Goal: Task Accomplishment & Management: Use online tool/utility

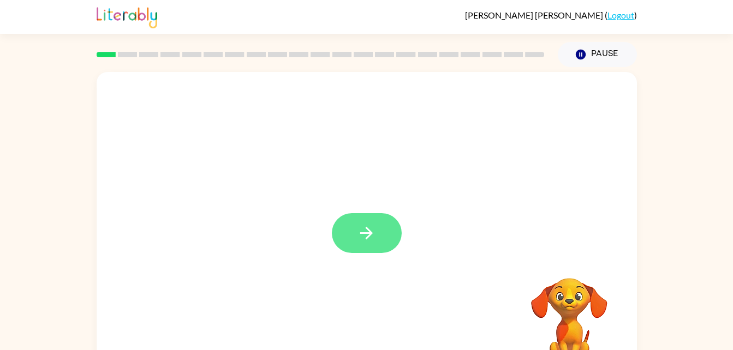
click at [364, 236] on icon "button" at bounding box center [366, 233] width 19 height 19
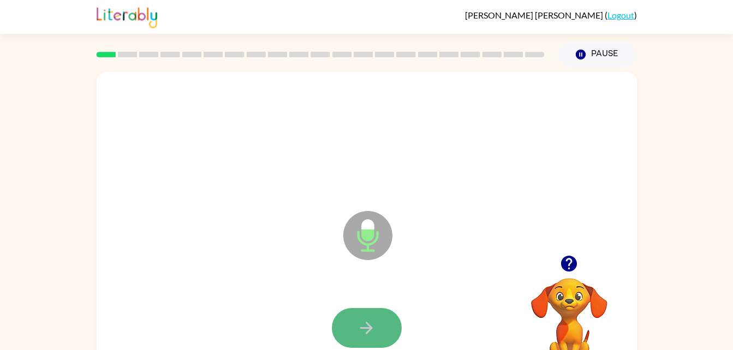
click at [373, 322] on icon "button" at bounding box center [366, 328] width 19 height 19
click at [373, 324] on icon "button" at bounding box center [366, 328] width 19 height 19
drag, startPoint x: 373, startPoint y: 324, endPoint x: 359, endPoint y: 319, distance: 15.4
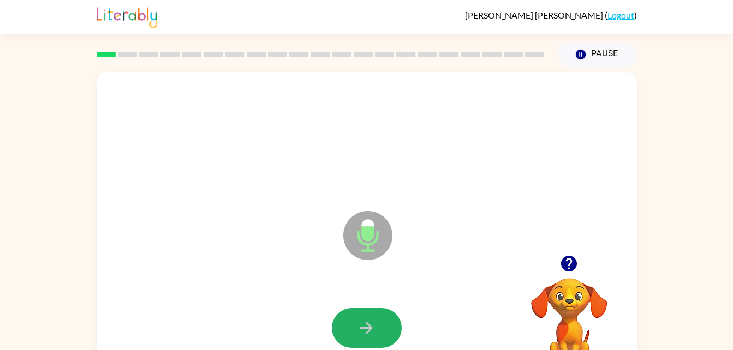
click at [359, 319] on icon "button" at bounding box center [366, 328] width 19 height 19
click at [360, 327] on icon "button" at bounding box center [366, 328] width 19 height 19
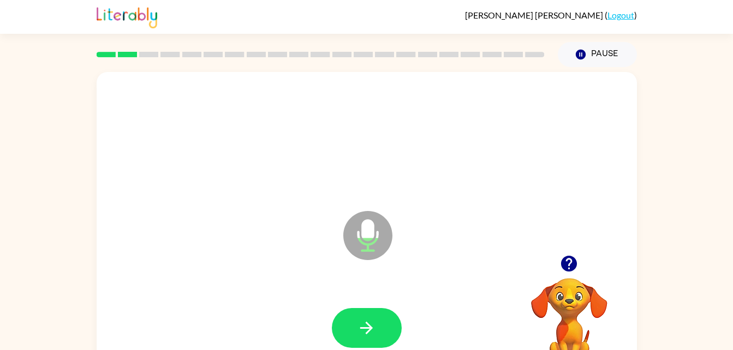
drag, startPoint x: 360, startPoint y: 327, endPoint x: 244, endPoint y: 320, distance: 116.5
click at [244, 320] on div at bounding box center [367, 329] width 519 height 90
click at [365, 314] on button "button" at bounding box center [367, 328] width 70 height 40
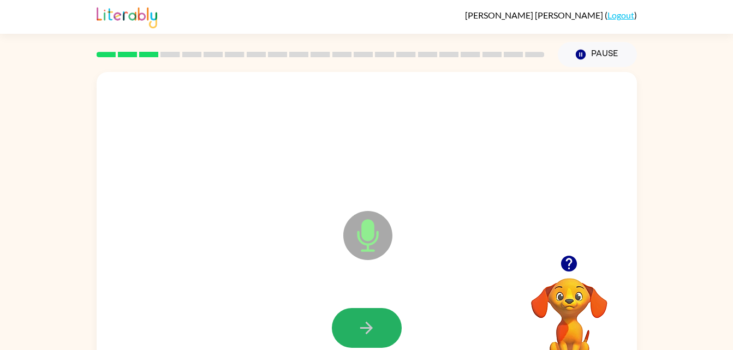
click at [365, 314] on button "button" at bounding box center [367, 328] width 70 height 40
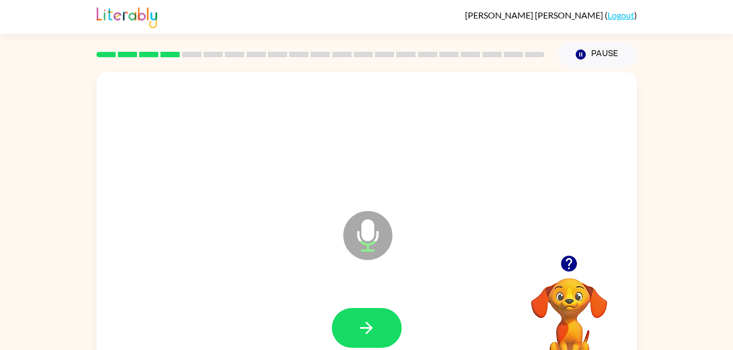
drag, startPoint x: 365, startPoint y: 314, endPoint x: 252, endPoint y: 315, distance: 112.5
click at [252, 315] on div at bounding box center [367, 329] width 519 height 90
click at [355, 326] on button "button" at bounding box center [367, 328] width 70 height 40
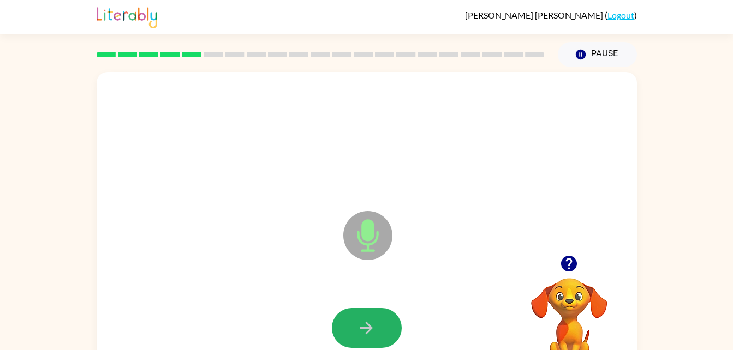
click at [355, 326] on button "button" at bounding box center [367, 328] width 70 height 40
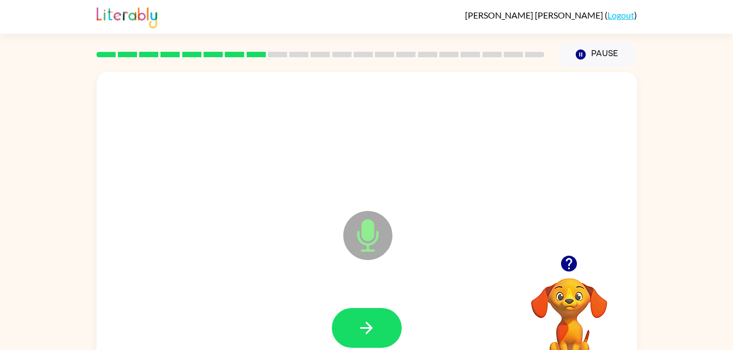
click at [355, 326] on button "button" at bounding box center [367, 328] width 70 height 40
click at [363, 331] on icon "button" at bounding box center [366, 328] width 19 height 19
drag, startPoint x: 363, startPoint y: 331, endPoint x: 269, endPoint y: 326, distance: 94.6
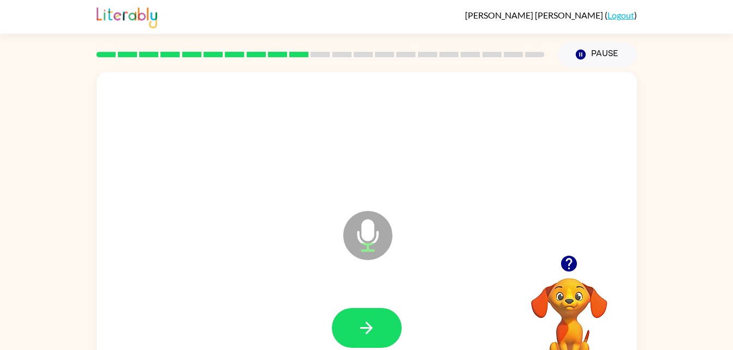
click at [269, 326] on div at bounding box center [367, 329] width 519 height 90
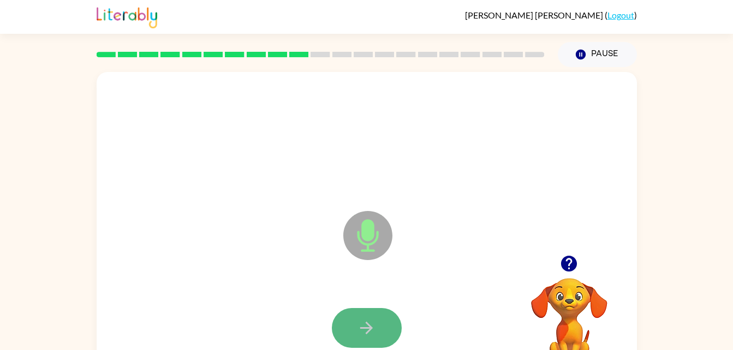
click at [348, 330] on button "button" at bounding box center [367, 328] width 70 height 40
click at [348, 332] on button "button" at bounding box center [367, 328] width 70 height 40
click at [370, 328] on icon "button" at bounding box center [366, 328] width 13 height 13
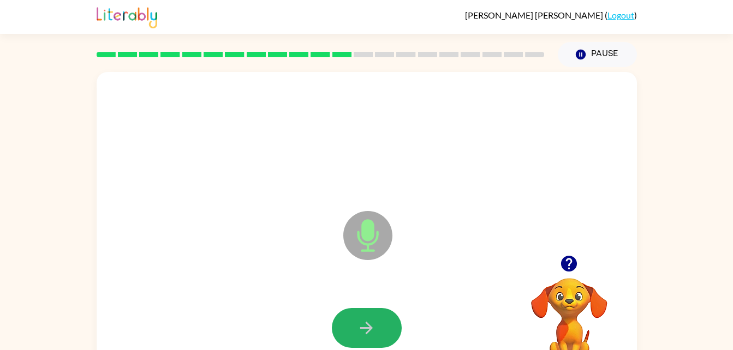
click at [370, 328] on icon "button" at bounding box center [366, 328] width 13 height 13
drag, startPoint x: 370, startPoint y: 328, endPoint x: 288, endPoint y: 320, distance: 82.2
click at [288, 320] on div at bounding box center [367, 329] width 519 height 90
click at [381, 327] on button "button" at bounding box center [367, 328] width 70 height 40
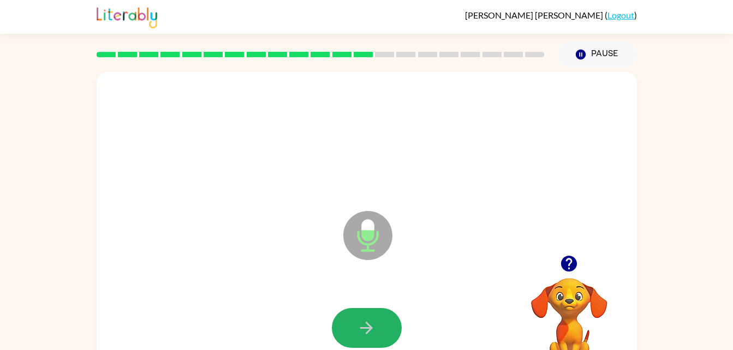
click at [381, 327] on button "button" at bounding box center [367, 328] width 70 height 40
click at [379, 337] on button "button" at bounding box center [367, 328] width 70 height 40
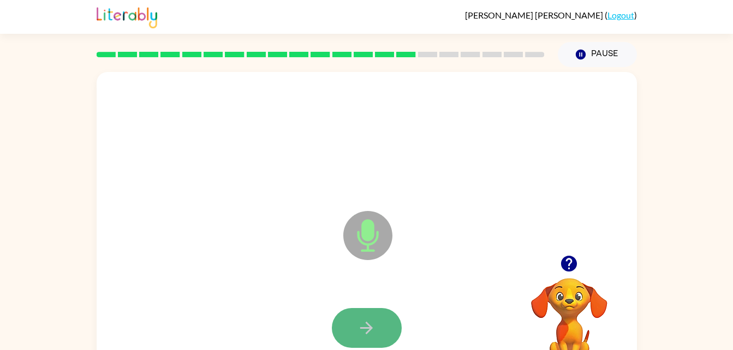
click at [380, 338] on button "button" at bounding box center [367, 328] width 70 height 40
click at [363, 325] on icon "button" at bounding box center [366, 328] width 19 height 19
click at [363, 328] on icon "button" at bounding box center [366, 328] width 13 height 13
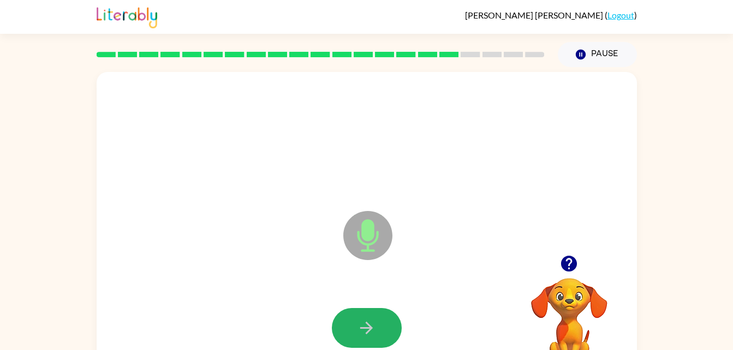
click at [363, 328] on icon "button" at bounding box center [366, 328] width 13 height 13
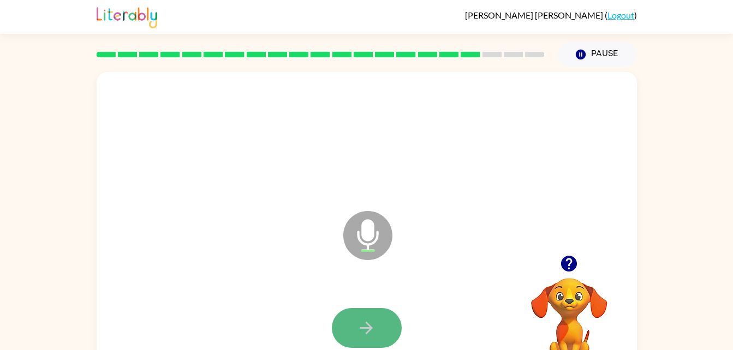
click at [364, 332] on icon "button" at bounding box center [366, 328] width 19 height 19
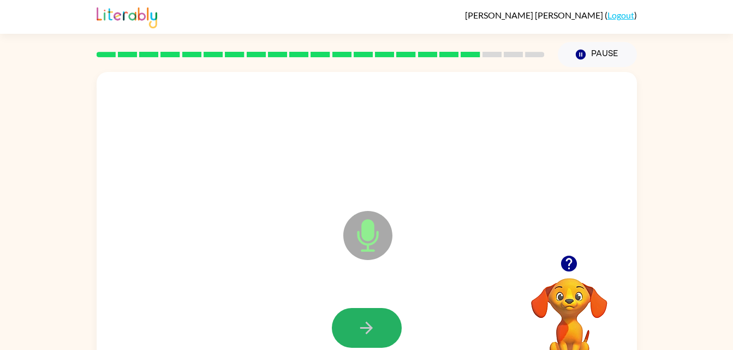
click at [364, 332] on icon "button" at bounding box center [366, 328] width 19 height 19
click at [366, 328] on icon "button" at bounding box center [366, 328] width 13 height 13
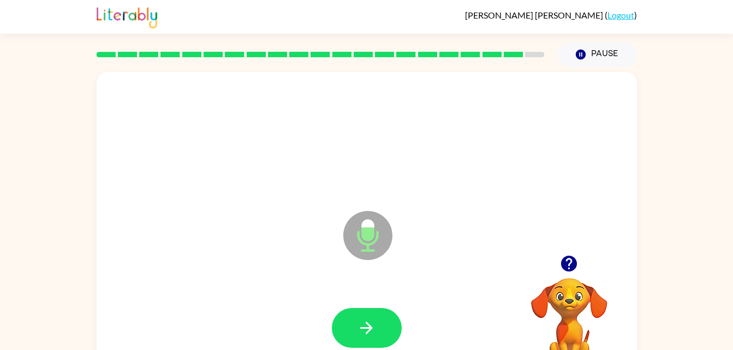
drag, startPoint x: 366, startPoint y: 328, endPoint x: 161, endPoint y: 344, distance: 206.5
click at [161, 344] on div at bounding box center [367, 329] width 519 height 90
click at [364, 320] on icon "button" at bounding box center [366, 328] width 19 height 19
click at [363, 327] on icon "button" at bounding box center [366, 328] width 19 height 19
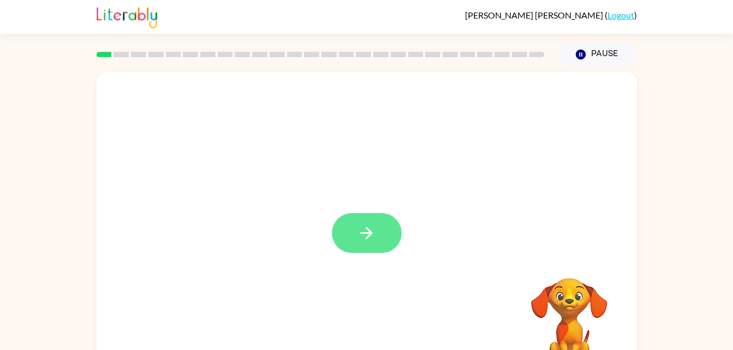
click at [372, 236] on icon "button" at bounding box center [366, 233] width 19 height 19
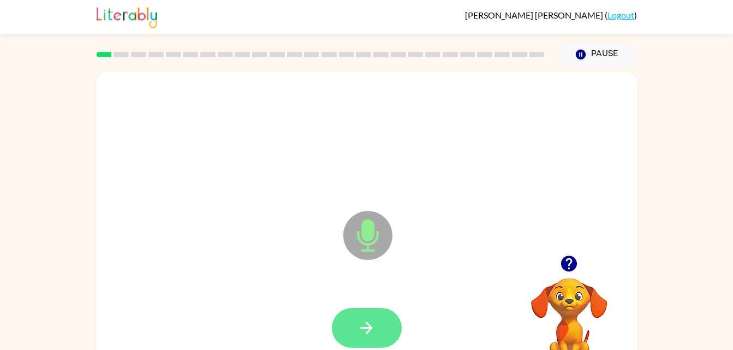
click at [377, 326] on button "button" at bounding box center [367, 328] width 70 height 40
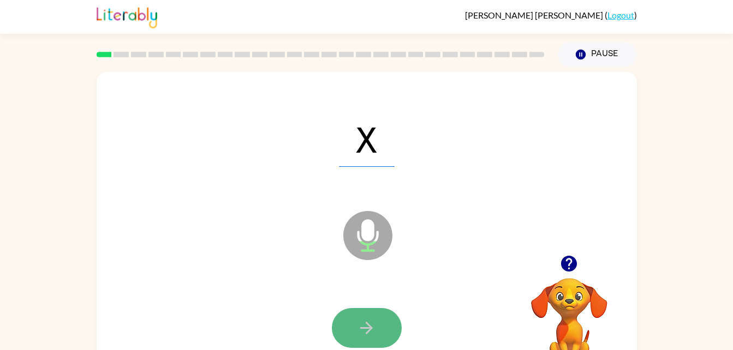
click at [367, 328] on icon "button" at bounding box center [366, 328] width 13 height 13
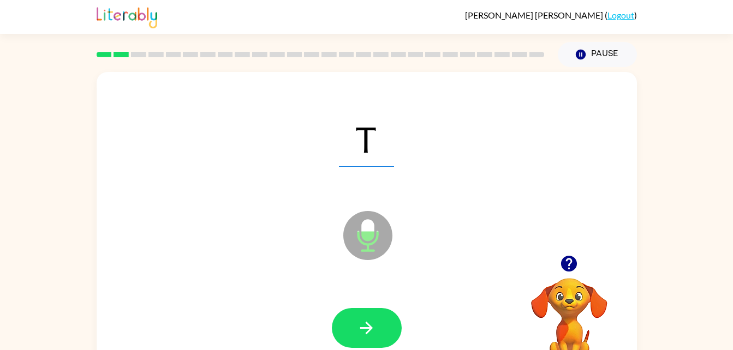
drag, startPoint x: 367, startPoint y: 328, endPoint x: 304, endPoint y: 313, distance: 65.4
click at [304, 313] on div at bounding box center [367, 329] width 519 height 90
click at [340, 335] on button "button" at bounding box center [367, 328] width 70 height 40
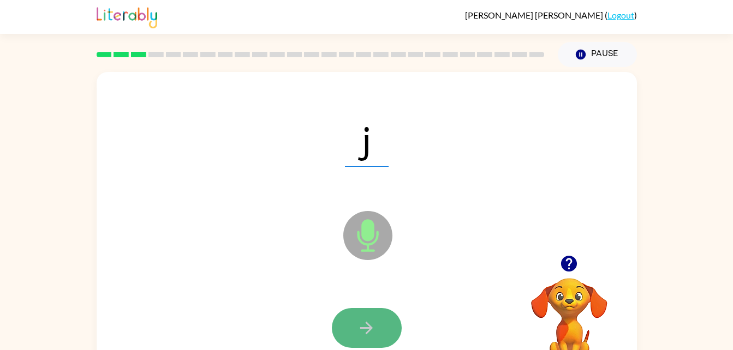
click at [376, 317] on button "button" at bounding box center [367, 328] width 70 height 40
click at [367, 325] on icon "button" at bounding box center [366, 328] width 13 height 13
click at [367, 325] on icon "button" at bounding box center [366, 328] width 19 height 19
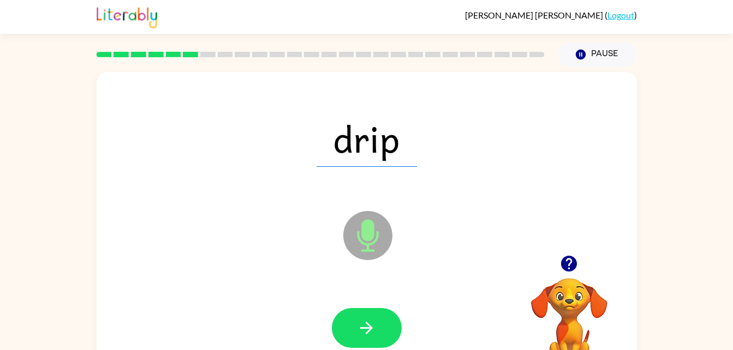
drag, startPoint x: 367, startPoint y: 325, endPoint x: 198, endPoint y: 324, distance: 169.2
drag, startPoint x: 198, startPoint y: 324, endPoint x: 420, endPoint y: 308, distance: 223.3
click at [420, 308] on div at bounding box center [367, 329] width 519 height 90
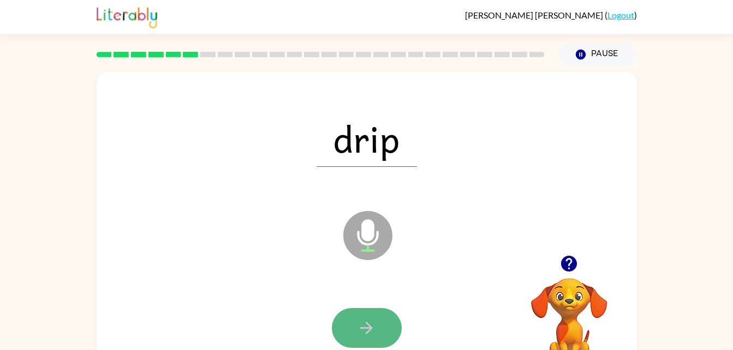
click at [375, 323] on icon "button" at bounding box center [366, 328] width 19 height 19
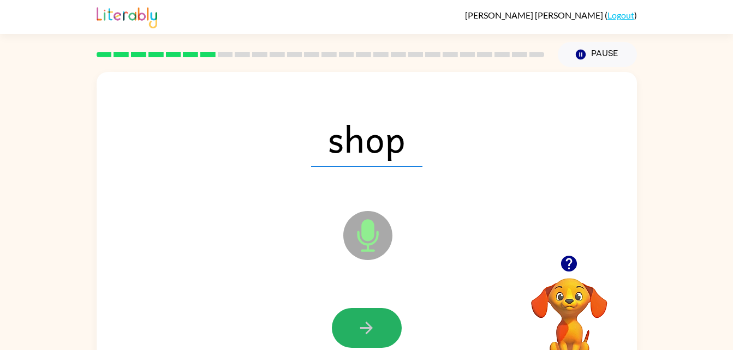
click at [375, 323] on icon "button" at bounding box center [366, 328] width 19 height 19
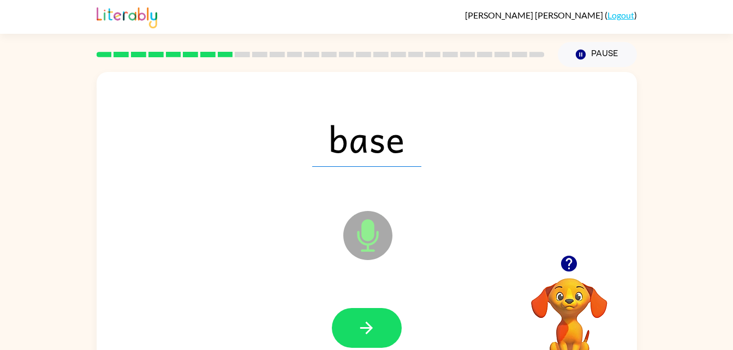
click at [378, 324] on button "button" at bounding box center [367, 328] width 70 height 40
drag, startPoint x: 378, startPoint y: 324, endPoint x: 290, endPoint y: 255, distance: 112.0
click at [290, 255] on div "deep Microphone The Microphone is here when it is your turn to talk" at bounding box center [367, 228] width 540 height 312
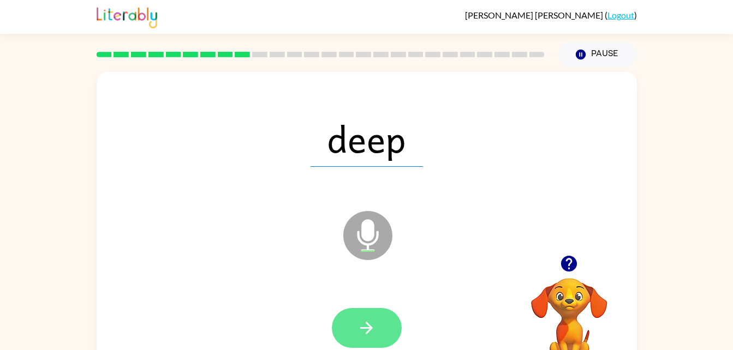
click at [362, 322] on icon "button" at bounding box center [366, 328] width 19 height 19
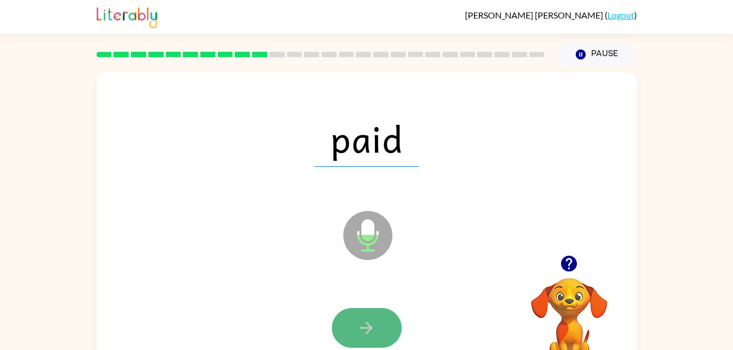
click at [376, 331] on icon "button" at bounding box center [366, 328] width 19 height 19
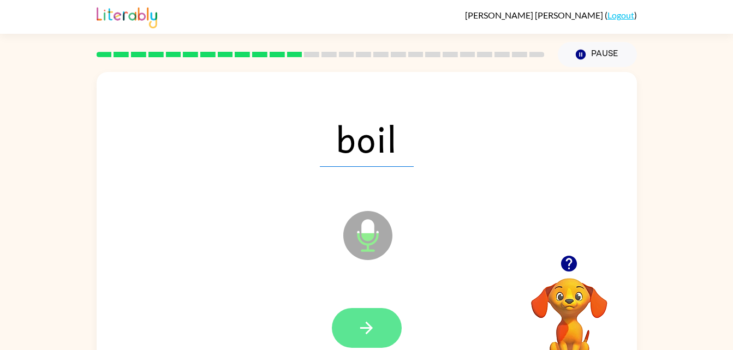
click at [376, 339] on button "button" at bounding box center [367, 328] width 70 height 40
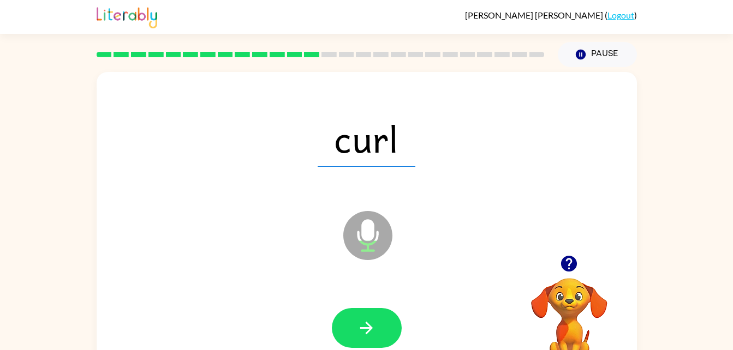
drag, startPoint x: 372, startPoint y: 329, endPoint x: 276, endPoint y: 255, distance: 121.4
click at [276, 255] on div "curl Microphone The Microphone is here when it is your turn to talk" at bounding box center [367, 228] width 540 height 312
click at [363, 327] on icon "button" at bounding box center [366, 328] width 19 height 19
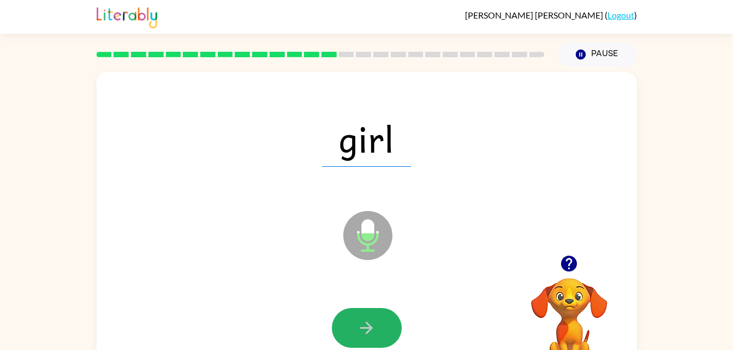
click at [360, 324] on icon "button" at bounding box center [366, 328] width 19 height 19
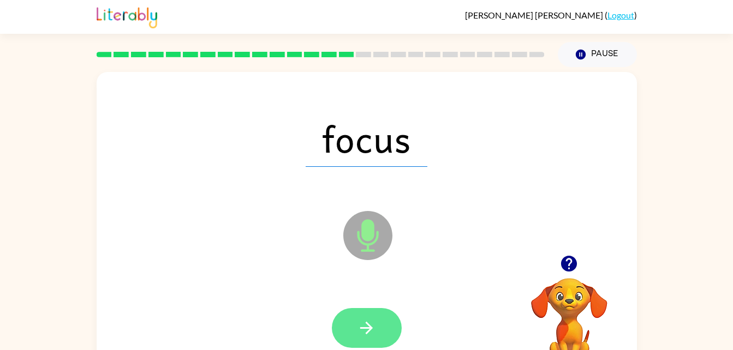
click at [359, 332] on icon "button" at bounding box center [366, 328] width 19 height 19
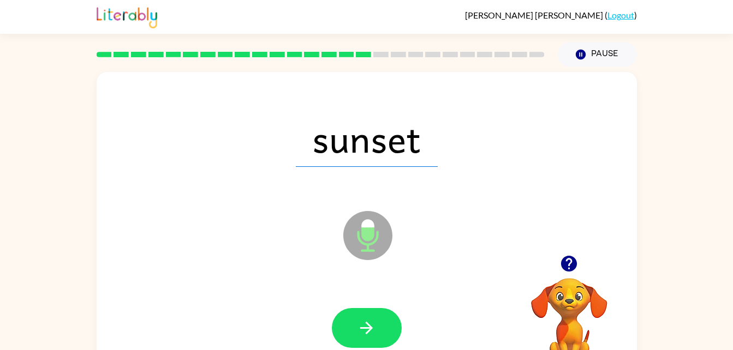
click at [359, 332] on icon "button" at bounding box center [366, 328] width 19 height 19
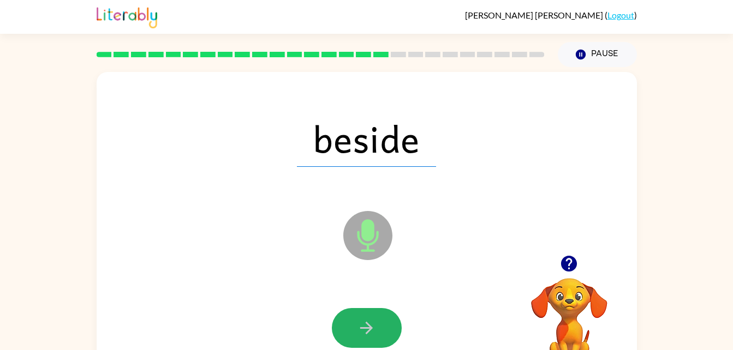
click at [359, 332] on icon "button" at bounding box center [366, 328] width 19 height 19
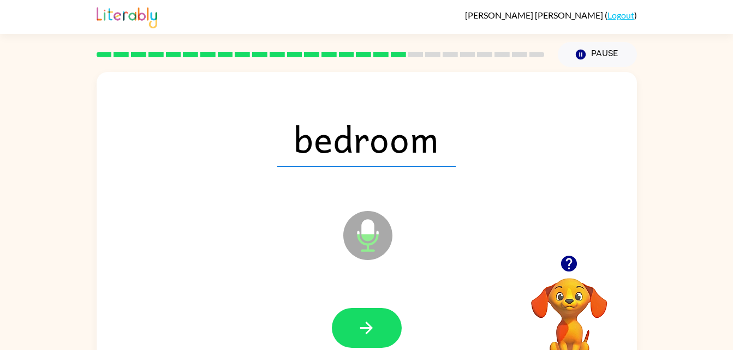
drag, startPoint x: 359, startPoint y: 332, endPoint x: 203, endPoint y: 271, distance: 167.9
click at [203, 271] on div "bedroom Microphone The Microphone is here when it is your turn to talk" at bounding box center [367, 228] width 540 height 312
click at [376, 329] on button "button" at bounding box center [367, 328] width 70 height 40
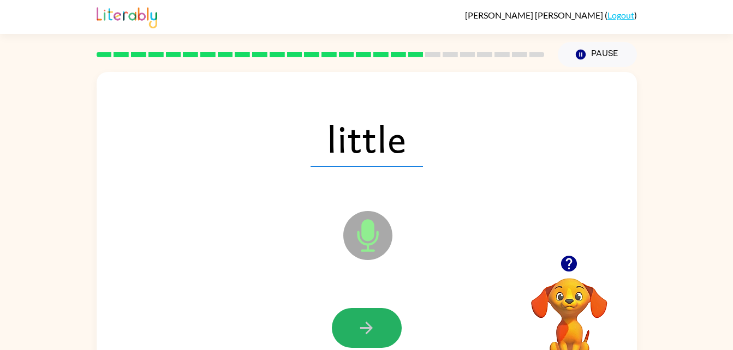
click at [376, 329] on button "button" at bounding box center [367, 328] width 70 height 40
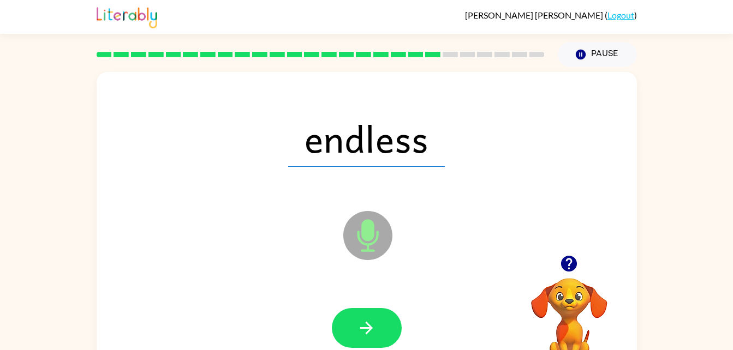
drag, startPoint x: 376, startPoint y: 329, endPoint x: 117, endPoint y: 198, distance: 290.5
click at [117, 198] on div "Microphone The Microphone is here when it is your turn to talk" at bounding box center [341, 208] width 466 height 39
click at [344, 318] on button "button" at bounding box center [367, 328] width 70 height 40
drag, startPoint x: 344, startPoint y: 318, endPoint x: 280, endPoint y: 311, distance: 64.8
click at [280, 311] on div at bounding box center [367, 329] width 519 height 90
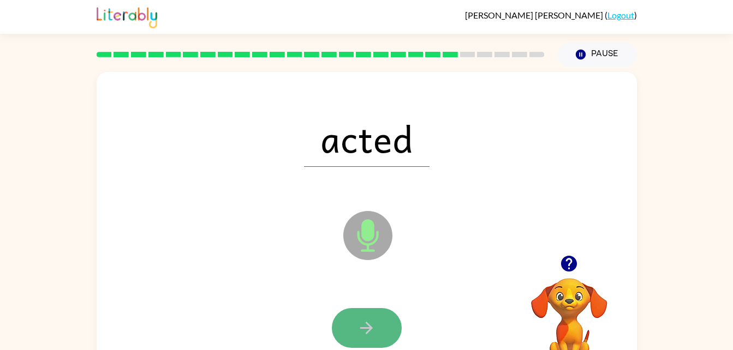
click at [374, 342] on button "button" at bounding box center [367, 328] width 70 height 40
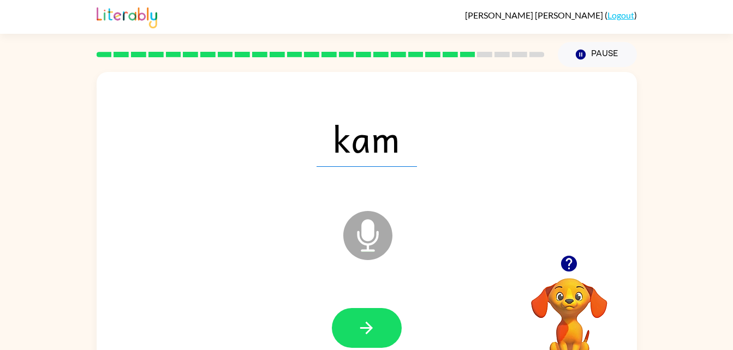
click at [181, 298] on div at bounding box center [367, 329] width 519 height 90
click at [185, 298] on div at bounding box center [367, 329] width 519 height 90
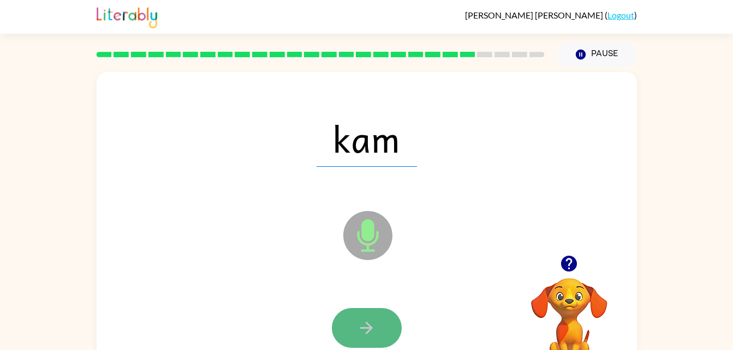
click at [355, 326] on button "button" at bounding box center [367, 328] width 70 height 40
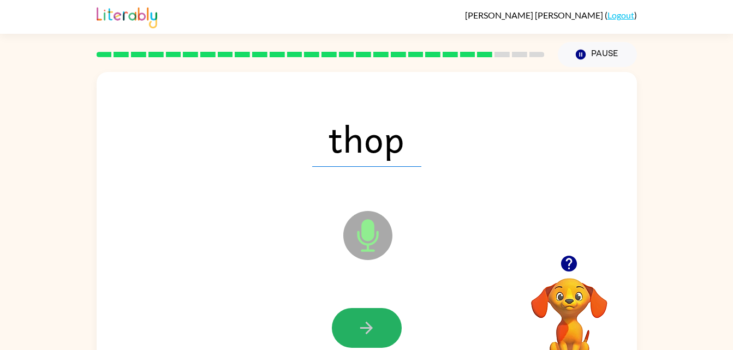
click at [355, 326] on button "button" at bounding box center [367, 328] width 70 height 40
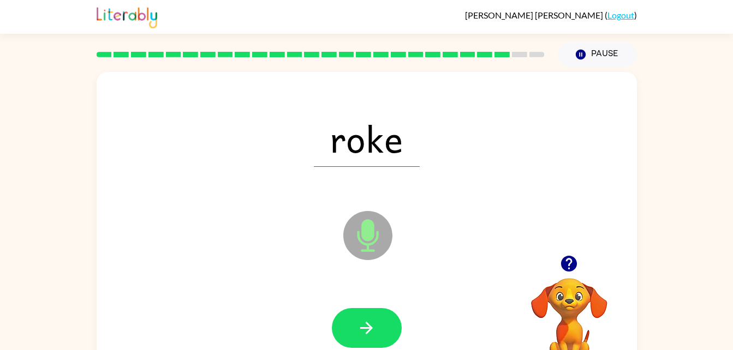
drag, startPoint x: 355, startPoint y: 326, endPoint x: 274, endPoint y: 335, distance: 81.2
drag, startPoint x: 274, startPoint y: 335, endPoint x: 519, endPoint y: 275, distance: 252.4
click at [519, 275] on div at bounding box center [569, 264] width 109 height 28
click at [364, 325] on icon "button" at bounding box center [366, 328] width 19 height 19
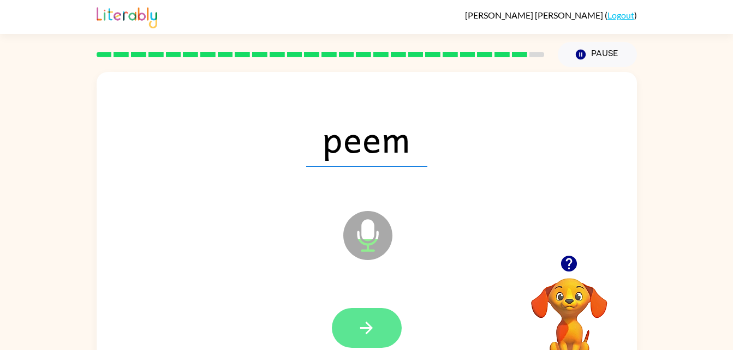
click at [364, 328] on icon "button" at bounding box center [366, 328] width 13 height 13
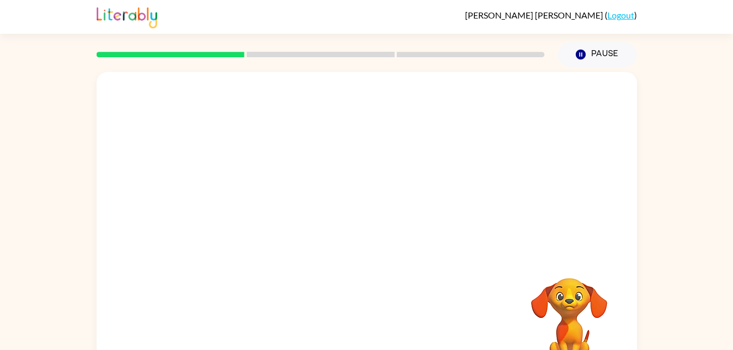
click at [1, 325] on div "Your browser must support playing .mp4 files to use Literably. Please try using…" at bounding box center [366, 225] width 733 height 317
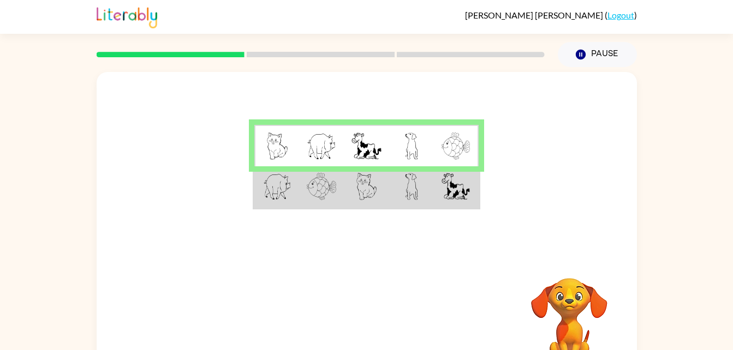
click at [280, 200] on img at bounding box center [277, 186] width 28 height 27
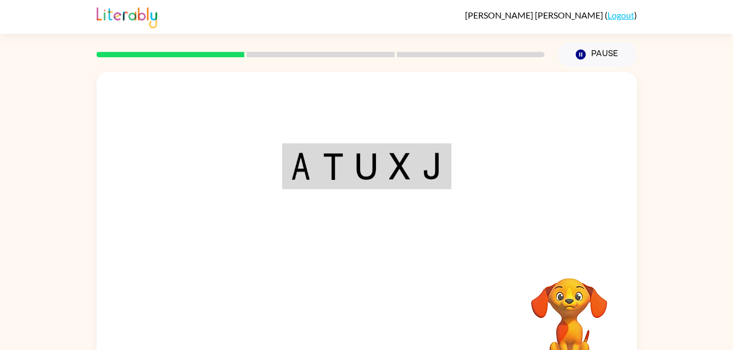
click at [153, 141] on div at bounding box center [367, 163] width 540 height 183
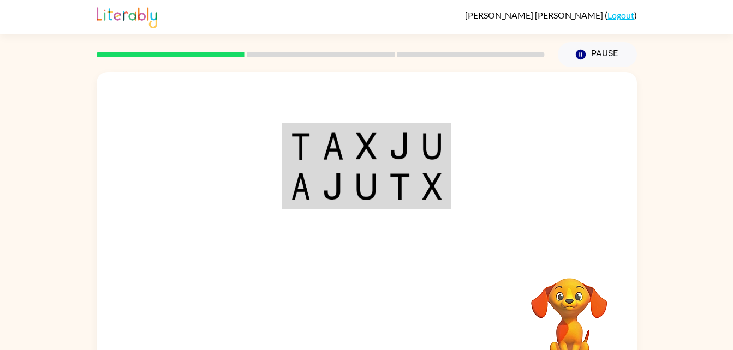
click at [286, 201] on td at bounding box center [299, 188] width 33 height 42
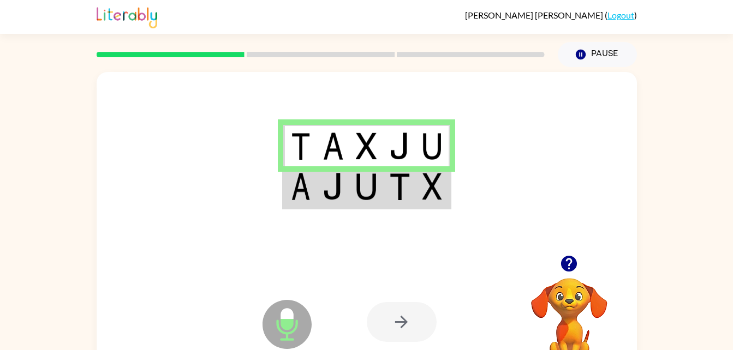
click at [325, 199] on img at bounding box center [333, 186] width 21 height 27
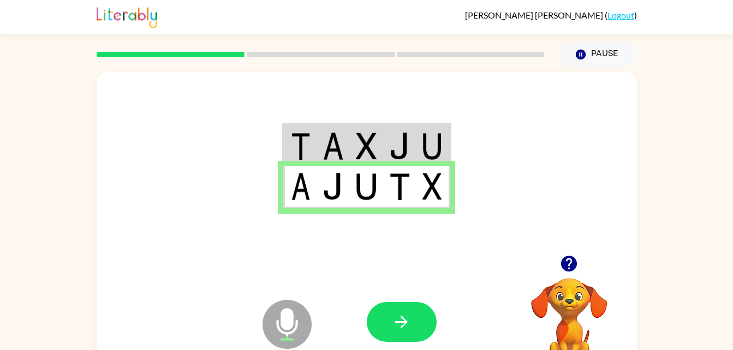
click at [395, 269] on div at bounding box center [447, 322] width 161 height 123
click at [406, 318] on icon "button" at bounding box center [401, 322] width 19 height 19
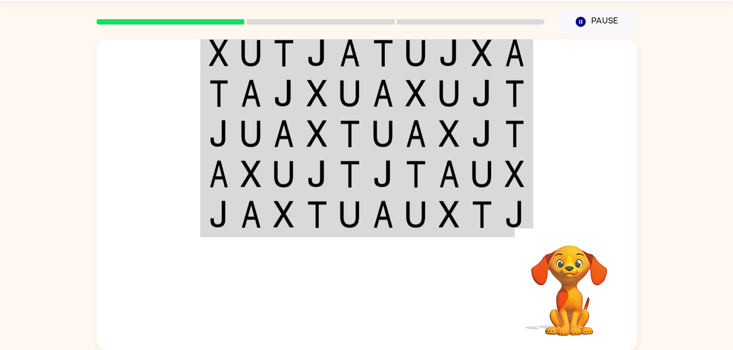
scroll to position [33, 0]
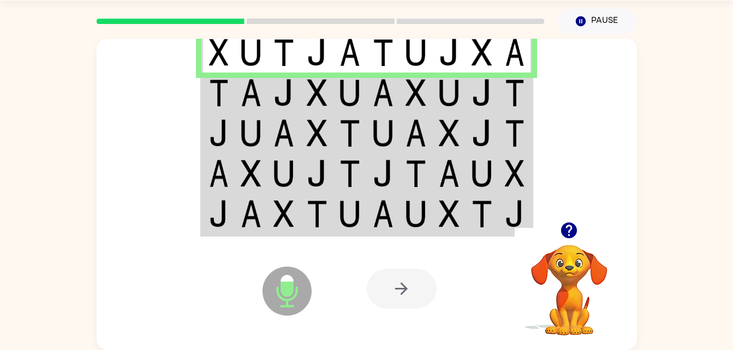
click at [365, 92] on td at bounding box center [350, 93] width 33 height 40
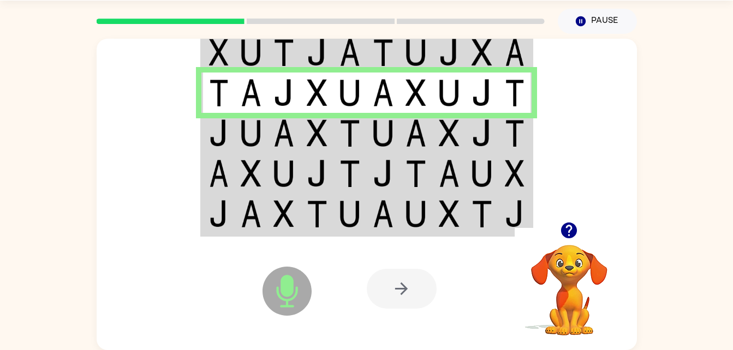
click at [373, 135] on img at bounding box center [383, 133] width 21 height 27
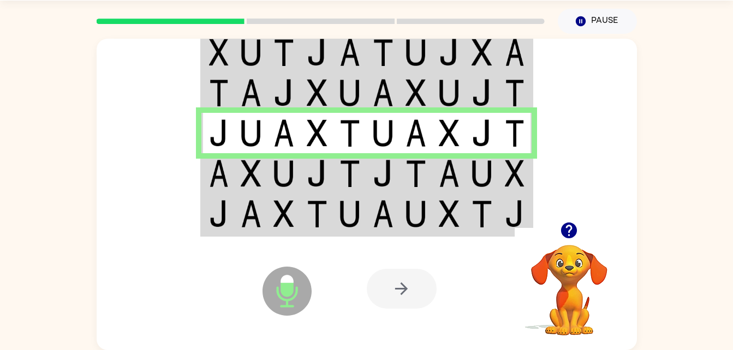
click at [237, 175] on td at bounding box center [251, 173] width 33 height 40
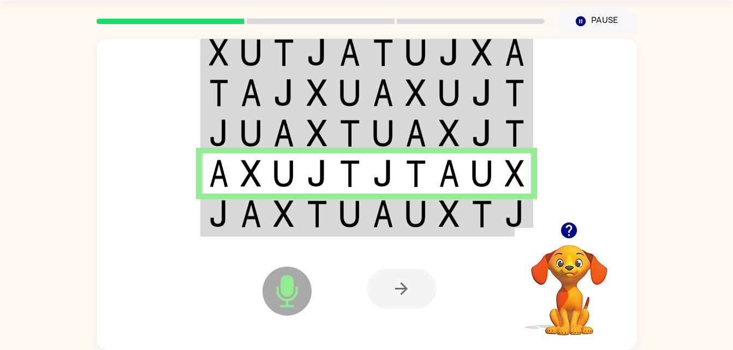
click at [229, 230] on div "Microphone The Microphone is here when it is your turn to talk" at bounding box center [260, 264] width 109 height 73
click at [215, 221] on img at bounding box center [219, 213] width 20 height 27
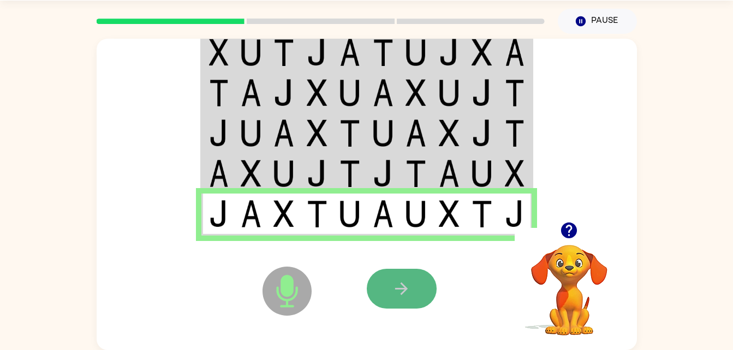
click at [423, 281] on button "button" at bounding box center [402, 289] width 70 height 40
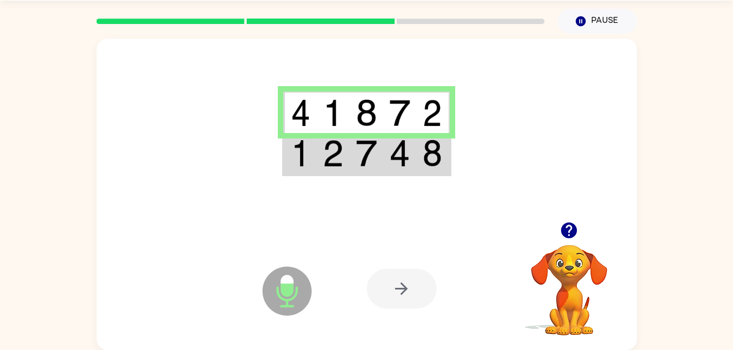
click at [322, 161] on td at bounding box center [333, 154] width 33 height 42
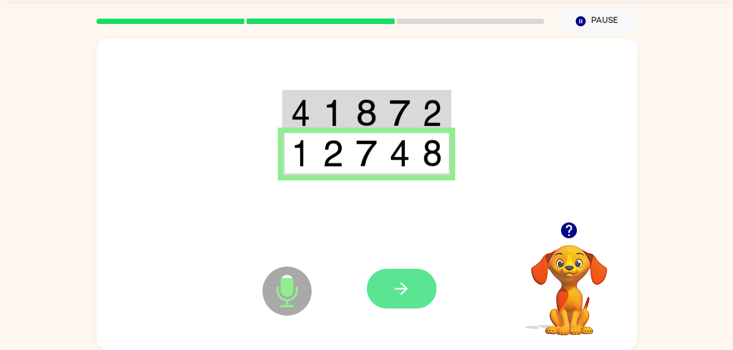
click at [384, 282] on button "button" at bounding box center [402, 289] width 70 height 40
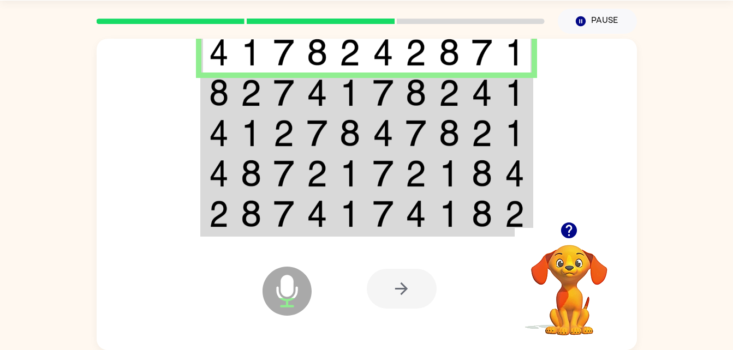
click at [221, 90] on img at bounding box center [219, 92] width 20 height 27
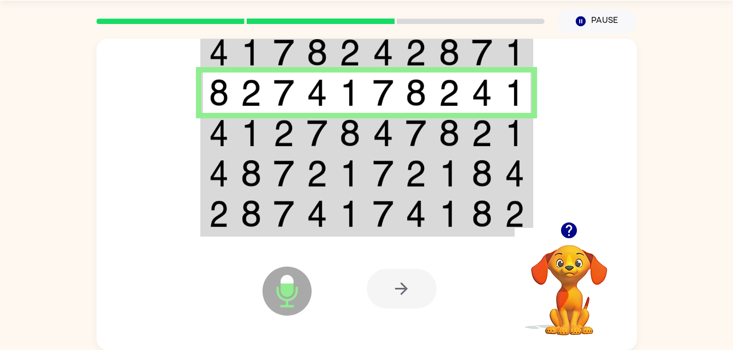
click at [216, 136] on img at bounding box center [219, 133] width 20 height 27
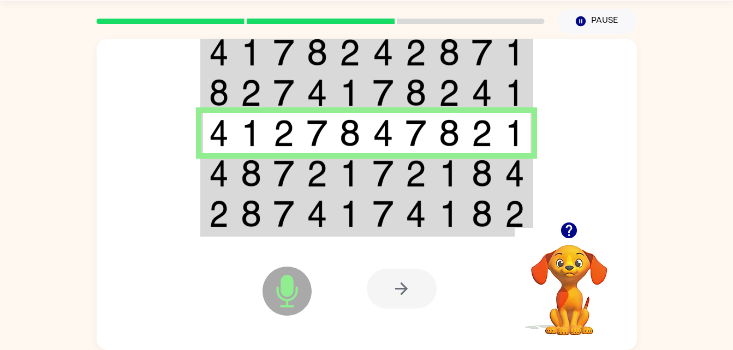
click at [235, 173] on td at bounding box center [251, 173] width 33 height 40
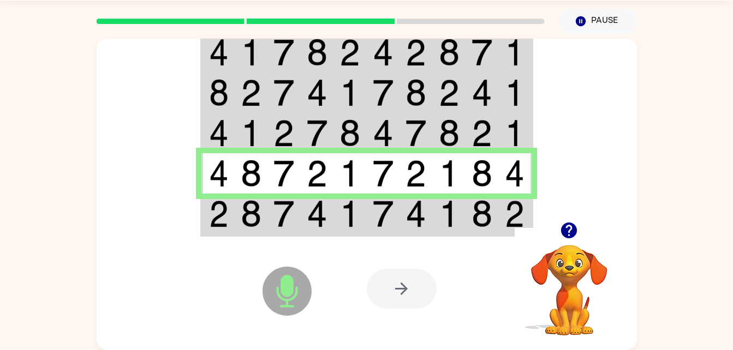
drag, startPoint x: 239, startPoint y: 203, endPoint x: 161, endPoint y: 224, distance: 80.4
click at [161, 224] on div "Microphone The Microphone is here when it is your turn to talk Your browser mus…" at bounding box center [367, 195] width 540 height 312
click at [205, 215] on td at bounding box center [217, 215] width 33 height 42
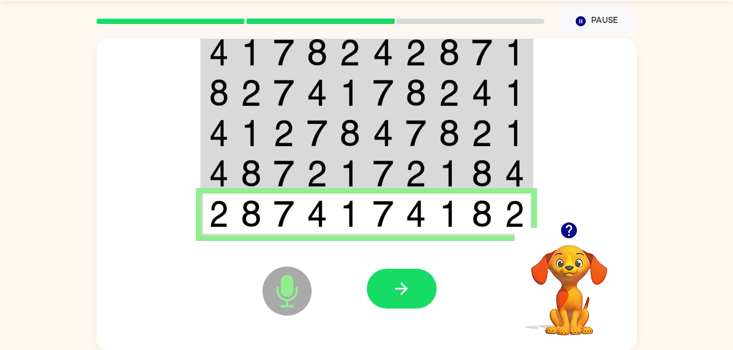
drag, startPoint x: 377, startPoint y: 280, endPoint x: 320, endPoint y: 243, distance: 68.0
click at [320, 243] on div "Microphone The Microphone is here when it is your turn to talk Your browser mus…" at bounding box center [367, 289] width 540 height 123
click at [414, 296] on button "button" at bounding box center [402, 289] width 70 height 40
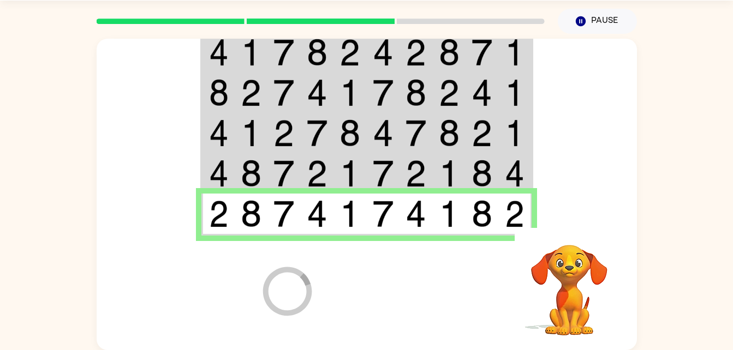
scroll to position [14, 0]
